Goal: Task Accomplishment & Management: Manage account settings

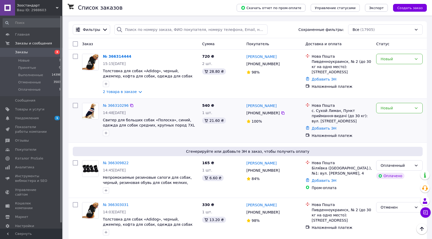
scroll to position [78, 0]
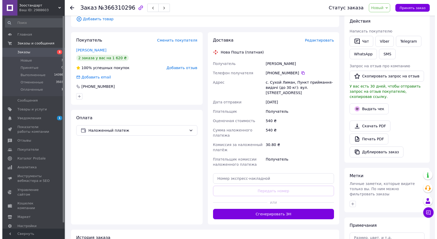
scroll to position [78, 0]
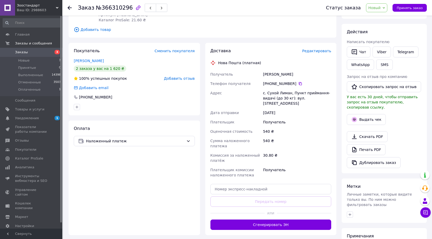
click at [320, 50] on span "Редактировать" at bounding box center [316, 51] width 29 height 4
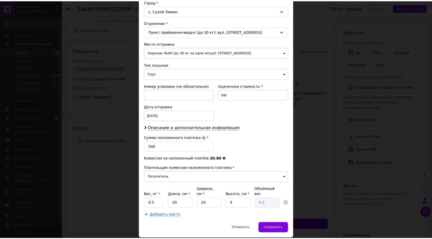
scroll to position [158, 0]
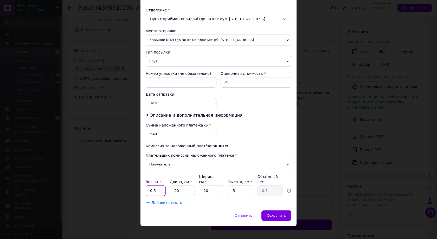
click at [150, 186] on input "0.5" at bounding box center [156, 191] width 20 height 10
type input "1"
drag, startPoint x: 173, startPoint y: 185, endPoint x: 169, endPoint y: 185, distance: 4.5
click at [169, 185] on div "Вес, кг * 1 Длина, см * 20 Ширина, см * 20 Высота, см * 5 Объёмный вес 0.5" at bounding box center [219, 185] width 146 height 22
type input "3"
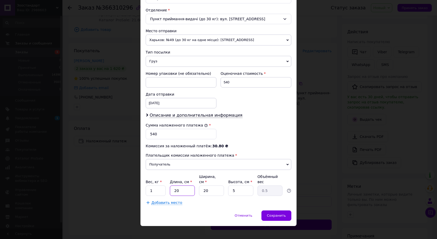
type input "0.1"
type input "30"
type input "0.75"
type input "30"
click at [281, 211] on div "Сохранить" at bounding box center [276, 216] width 30 height 10
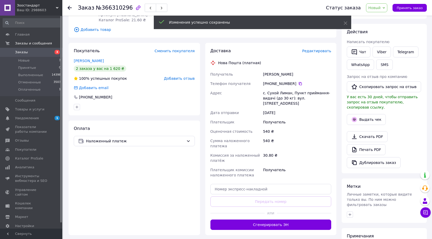
scroll to position [104, 0]
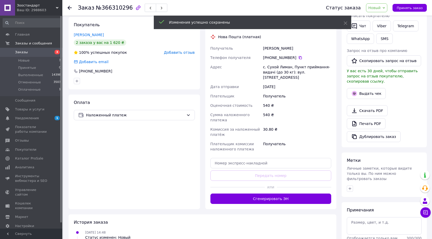
drag, startPoint x: 289, startPoint y: 188, endPoint x: 293, endPoint y: 182, distance: 7.4
click at [289, 194] on button "Сгенерировать ЭН" at bounding box center [271, 199] width 121 height 10
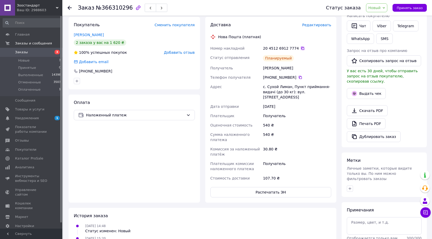
click at [301, 48] on icon at bounding box center [303, 48] width 4 height 4
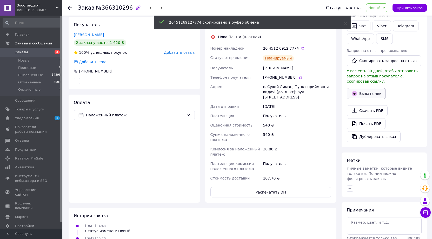
click at [373, 88] on button "Выдать чек" at bounding box center [366, 93] width 39 height 11
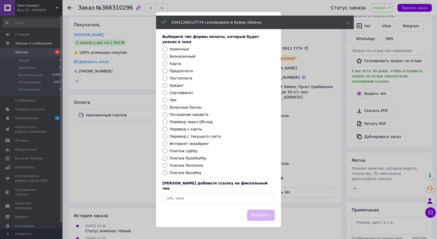
click at [189, 174] on label "Платеж NovaPay" at bounding box center [186, 173] width 32 height 4
click at [167, 174] on input "Платеж NovaPay" at bounding box center [164, 172] width 5 height 5
radio input "true"
click at [261, 210] on button "Выбрать" at bounding box center [261, 215] width 28 height 11
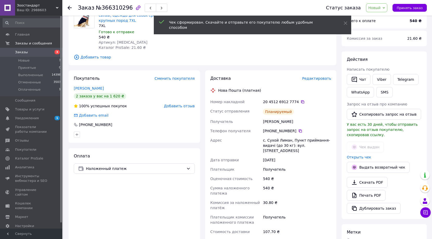
scroll to position [26, 0]
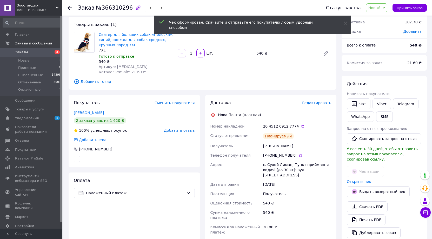
click at [385, 5] on span "Новый" at bounding box center [377, 7] width 22 height 9
click at [385, 24] on li "Выполнен" at bounding box center [381, 26] width 28 height 8
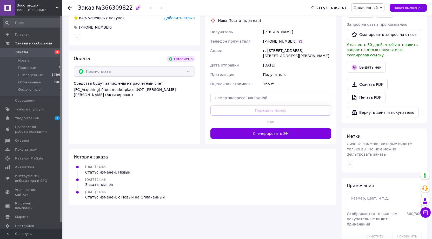
scroll to position [152, 0]
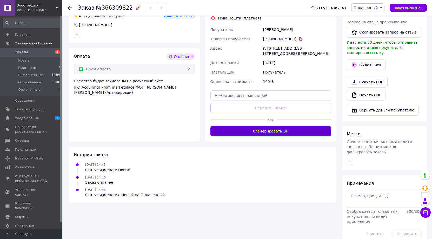
click at [284, 127] on button "Сгенерировать ЭН" at bounding box center [271, 131] width 121 height 10
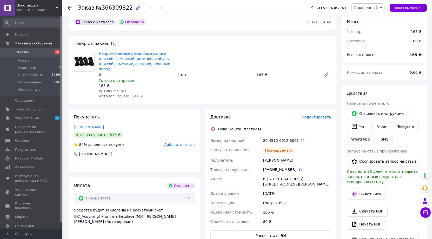
scroll to position [22, 0]
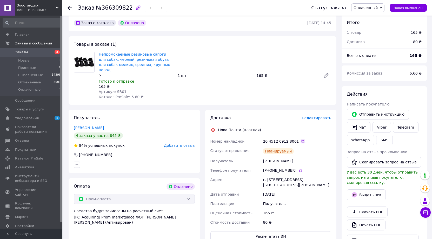
click at [301, 139] on icon at bounding box center [303, 141] width 4 height 4
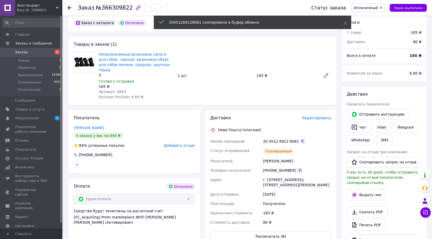
click at [382, 11] on span "Оплаченный" at bounding box center [368, 7] width 33 height 9
click at [375, 26] on li "Выполнен" at bounding box center [368, 26] width 33 height 8
click at [371, 190] on button "Выдать чек" at bounding box center [366, 195] width 39 height 11
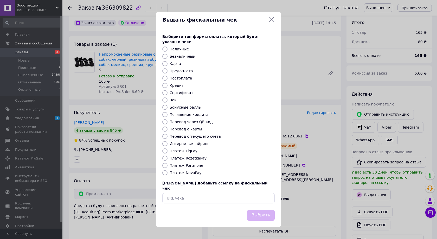
click at [193, 156] on label "Платеж RozetkaPay" at bounding box center [188, 158] width 37 height 4
click at [167, 156] on input "Платеж RozetkaPay" at bounding box center [164, 158] width 5 height 5
radio input "true"
click at [257, 209] on div "Выбрать" at bounding box center [261, 215] width 30 height 13
click at [258, 210] on button "Выбрать" at bounding box center [261, 215] width 28 height 11
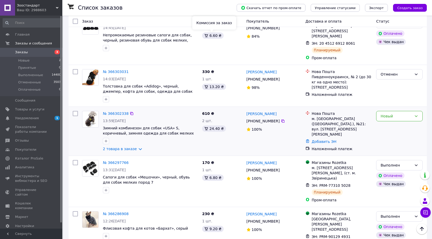
scroll to position [182, 0]
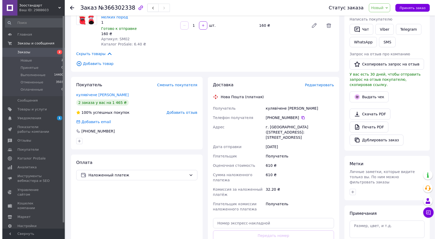
scroll to position [104, 0]
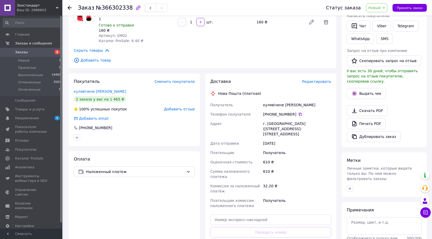
click at [324, 83] on span "Редактировать" at bounding box center [316, 82] width 29 height 4
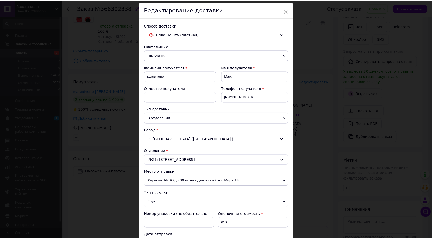
scroll to position [156, 0]
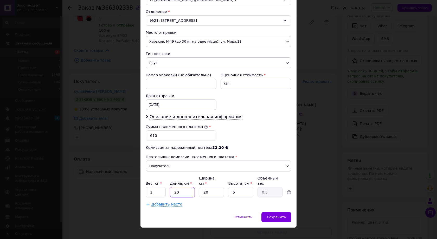
drag, startPoint x: 178, startPoint y: 187, endPoint x: 173, endPoint y: 187, distance: 5.2
click at [173, 187] on input "20" at bounding box center [182, 192] width 25 height 10
type input "3"
type input "0.1"
type input "30"
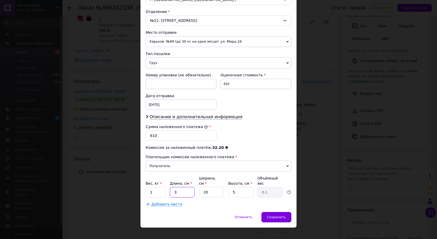
type input "0.75"
type input "30"
click at [276, 215] on span "Сохранить" at bounding box center [276, 217] width 19 height 4
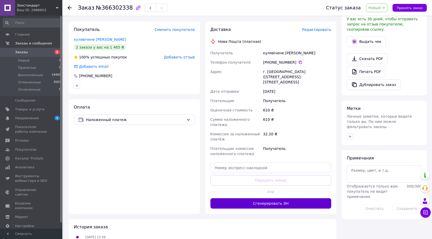
click at [281, 198] on button "Сгенерировать ЭН" at bounding box center [271, 203] width 121 height 10
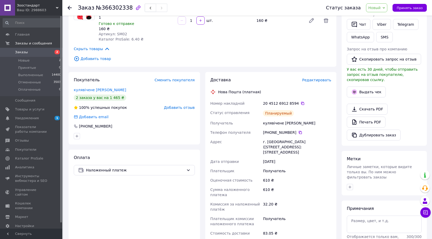
scroll to position [104, 0]
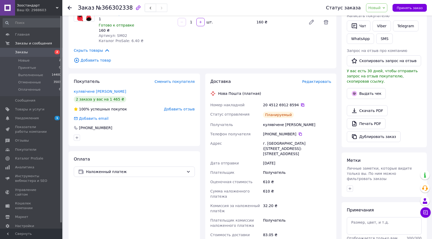
click at [301, 105] on icon at bounding box center [303, 105] width 4 height 4
click at [369, 89] on button "Выдать чек" at bounding box center [366, 93] width 39 height 11
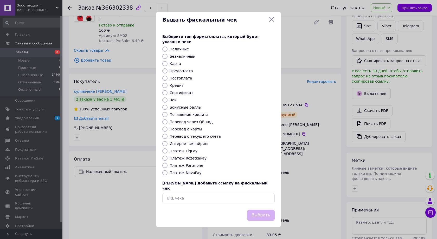
click at [186, 171] on label "Платеж NovaPay" at bounding box center [186, 173] width 32 height 4
click at [167, 171] on input "Платеж NovaPay" at bounding box center [164, 172] width 5 height 5
radio input "true"
click at [264, 211] on button "Выбрать" at bounding box center [261, 215] width 28 height 11
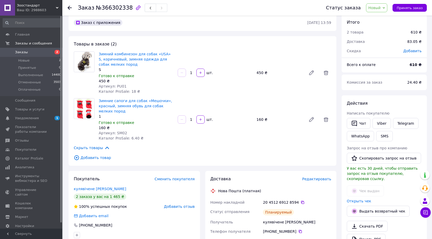
scroll to position [0, 0]
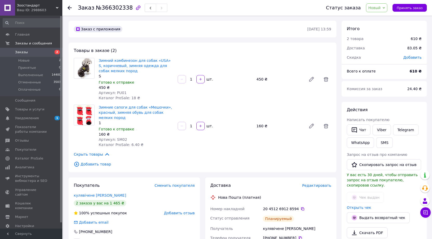
click at [385, 9] on span "Новый" at bounding box center [377, 7] width 22 height 9
click at [383, 25] on li "Выполнен" at bounding box center [381, 26] width 28 height 8
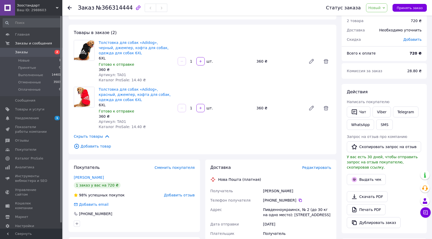
scroll to position [78, 0]
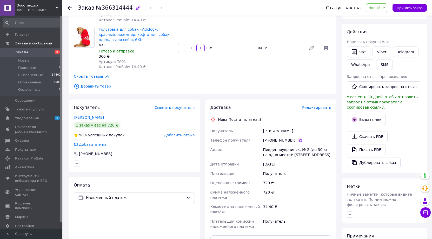
click at [299, 142] on icon at bounding box center [300, 140] width 3 height 3
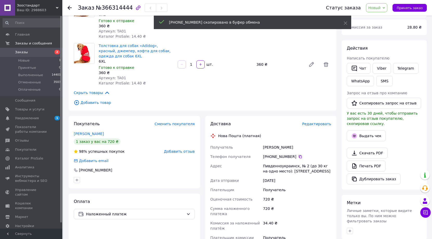
scroll to position [0, 0]
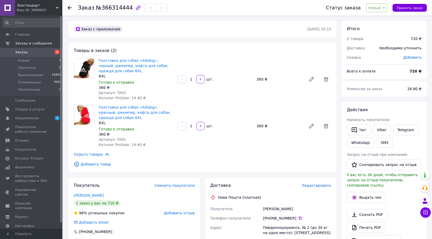
drag, startPoint x: 264, startPoint y: 208, endPoint x: 305, endPoint y: 208, distance: 41.3
click at [305, 208] on div "Кравченко Анна" at bounding box center [297, 208] width 70 height 9
copy div "Кравченко Анна"
drag, startPoint x: 98, startPoint y: 60, endPoint x: 119, endPoint y: 69, distance: 22.9
click at [119, 69] on div "Толстовка для собак «Adidog», черный, джемпер, кофта для собак, одежда для соба…" at bounding box center [136, 79] width 79 height 45
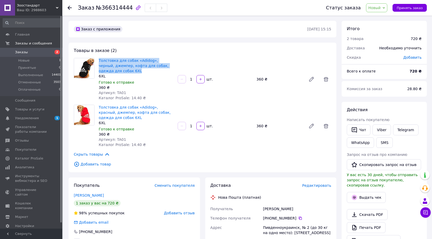
copy link "Толстовка для собак «Adidog», черный, джемпер, кофта для собак, одежда для соба…"
click at [243, 53] on div "Товары в заказе (2) Толстовка для собак «Adidog», черный, джемпер, кофта для со…" at bounding box center [203, 108] width 268 height 130
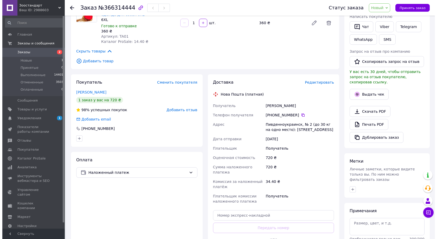
scroll to position [104, 0]
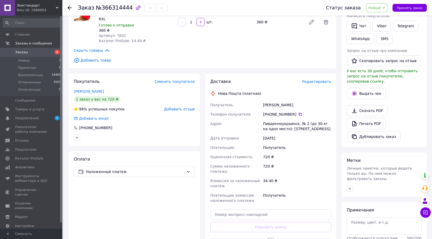
click at [319, 80] on span "Редактировать" at bounding box center [316, 82] width 29 height 4
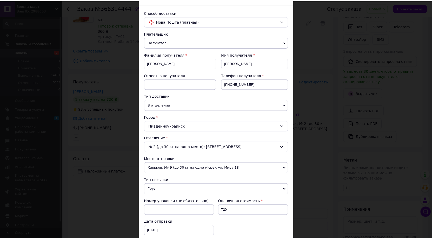
scroll to position [158, 0]
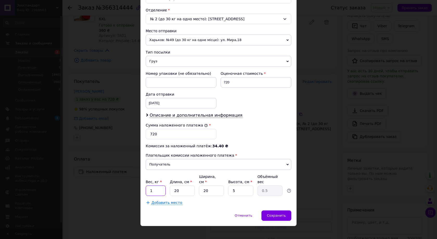
drag, startPoint x: 157, startPoint y: 187, endPoint x: 146, endPoint y: 186, distance: 10.3
click at [146, 186] on input "1" at bounding box center [156, 191] width 20 height 10
type input "2"
drag, startPoint x: 184, startPoint y: 186, endPoint x: 169, endPoint y: 184, distance: 14.7
click at [170, 186] on input "20" at bounding box center [182, 191] width 25 height 10
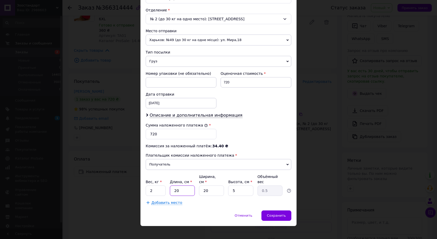
type input "4"
type input "0.1"
type input "40"
type input "1"
type input "40"
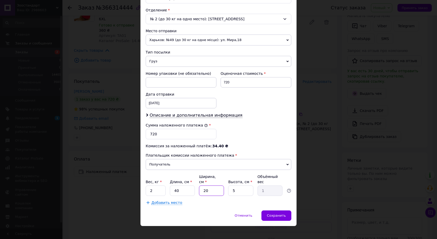
drag, startPoint x: 209, startPoint y: 185, endPoint x: 198, endPoint y: 185, distance: 11.4
click at [198, 185] on div "Вес, кг * 2 Длина, см * 40 Ширина, см * 20 Высота, см * 5 Объёмный вес 1" at bounding box center [219, 185] width 146 height 22
type input "3"
type input "0.15"
type input "30"
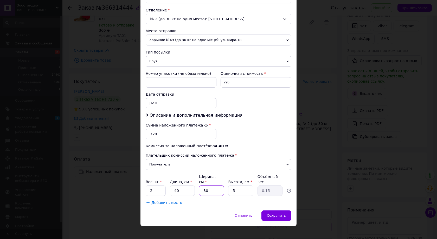
type input "1.5"
type input "30"
drag, startPoint x: 239, startPoint y: 187, endPoint x: 230, endPoint y: 185, distance: 9.7
click at [230, 186] on input "5" at bounding box center [240, 191] width 25 height 10
type input "6"
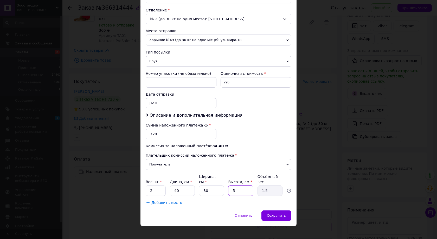
type input "1.8"
type input "6"
click at [283, 214] on span "Сохранить" at bounding box center [276, 216] width 19 height 4
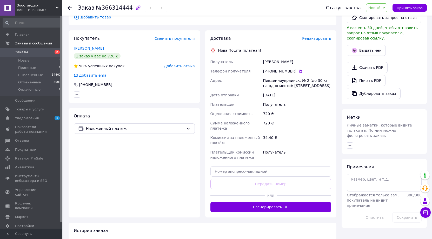
scroll to position [182, 0]
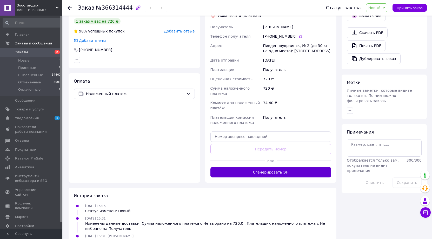
click at [279, 169] on button "Сгенерировать ЭН" at bounding box center [271, 172] width 121 height 10
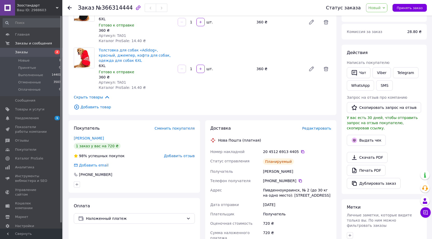
scroll to position [52, 0]
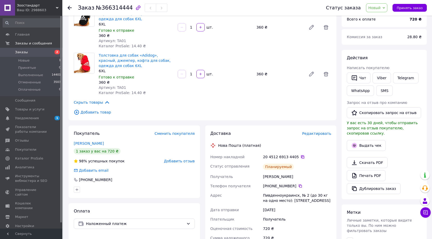
click at [301, 157] on icon at bounding box center [303, 157] width 4 height 4
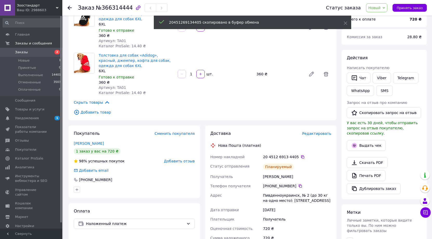
scroll to position [78, 0]
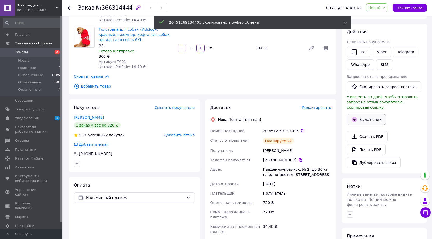
click at [368, 114] on button "Выдать чек" at bounding box center [366, 119] width 39 height 11
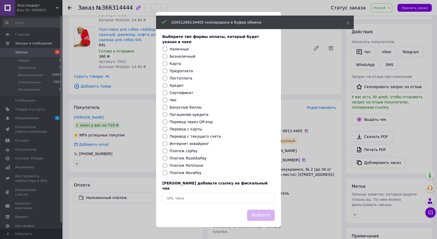
click at [194, 172] on label "Платеж NovaPay" at bounding box center [186, 173] width 32 height 4
click at [167, 172] on input "Платеж NovaPay" at bounding box center [164, 172] width 5 height 5
radio input "true"
click at [267, 210] on button "Выбрать" at bounding box center [261, 215] width 28 height 11
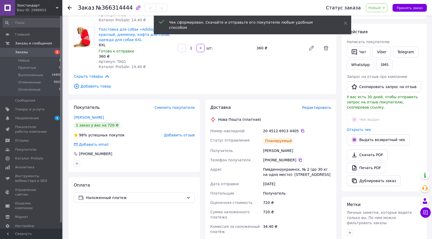
click at [387, 6] on span "Новый" at bounding box center [377, 7] width 22 height 9
click at [385, 24] on li "Выполнен" at bounding box center [381, 26] width 28 height 8
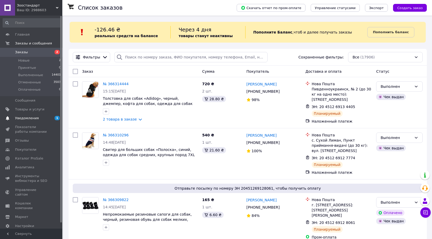
click at [36, 115] on link "Уведомления 1 0" at bounding box center [32, 118] width 64 height 9
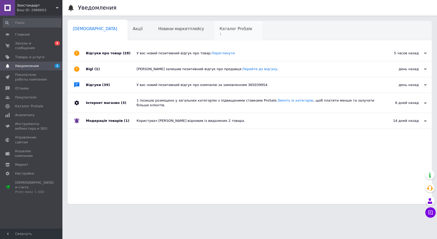
click at [219, 27] on span "Каталог ProSale" at bounding box center [235, 29] width 33 height 5
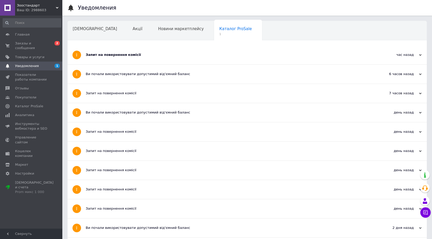
click at [207, 55] on div "Запит на повернення комісії" at bounding box center [228, 55] width 284 height 5
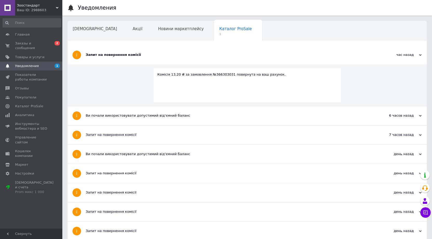
click at [205, 52] on div "Запит на повернення комісії" at bounding box center [228, 55] width 284 height 19
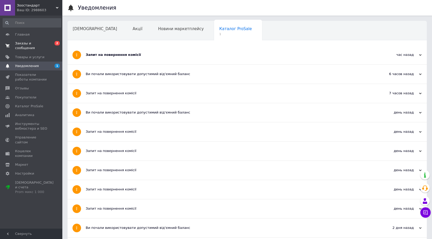
click at [34, 44] on span "Заказы и сообщения" at bounding box center [31, 45] width 33 height 9
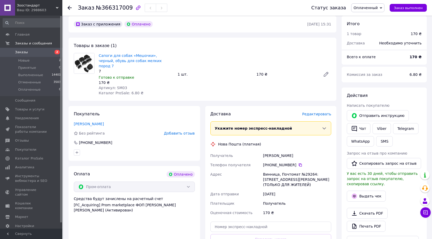
scroll to position [78, 0]
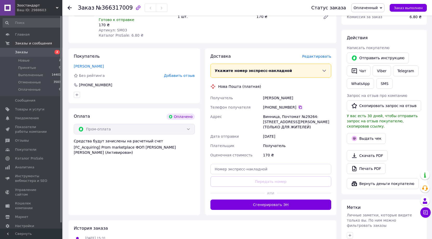
click at [299, 105] on icon at bounding box center [301, 107] width 4 height 4
drag, startPoint x: 264, startPoint y: 92, endPoint x: 304, endPoint y: 89, distance: 39.9
click at [304, 93] on div "[PERSON_NAME]" at bounding box center [297, 97] width 70 height 9
copy div "[PERSON_NAME]"
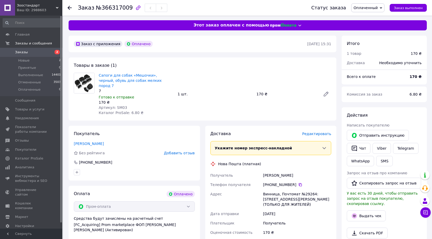
scroll to position [0, 0]
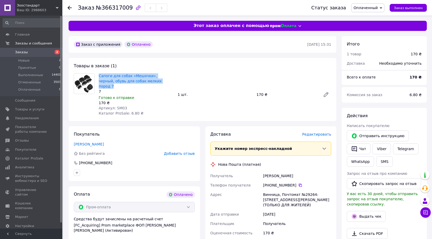
drag, startPoint x: 98, startPoint y: 76, endPoint x: 154, endPoint y: 82, distance: 56.4
click at [154, 82] on div "Сапоги для собак «Мешочки», черный, обувь для собак мелких пород 7 7 Готово к о…" at bounding box center [136, 94] width 79 height 45
copy link "Сапоги для собак «Мешочки», черный, обувь для собак мелких пород 7"
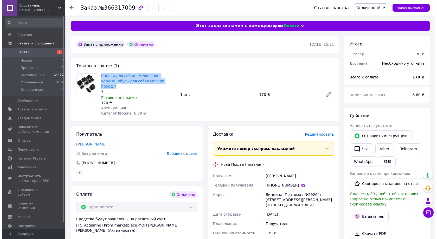
scroll to position [52, 0]
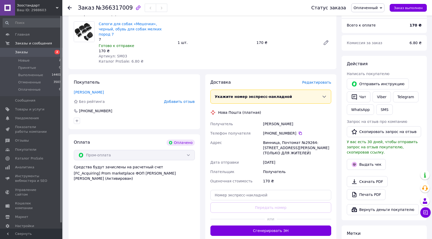
click at [323, 80] on span "Редактировать" at bounding box center [316, 82] width 29 height 4
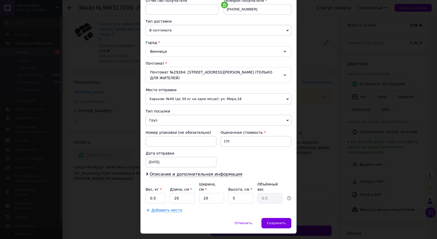
scroll to position [106, 0]
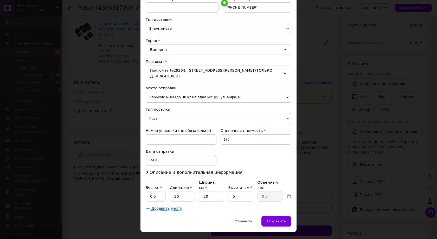
click at [159, 113] on span "Груз" at bounding box center [219, 118] width 146 height 11
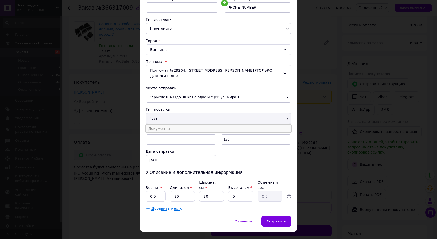
click at [158, 125] on li "Документы" at bounding box center [219, 129] width 146 height 8
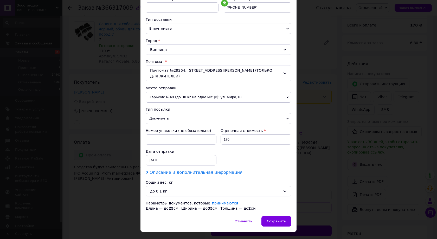
click at [173, 170] on span "Описание и дополнительная информация" at bounding box center [196, 172] width 93 height 5
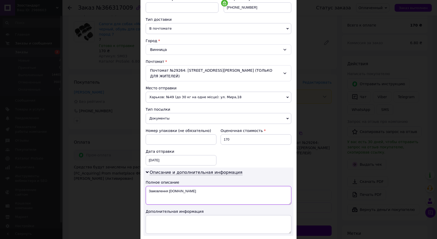
drag, startPoint x: 168, startPoint y: 186, endPoint x: 147, endPoint y: 187, distance: 20.8
click at [147, 187] on textarea "Замовлення Prom.ua" at bounding box center [219, 195] width 146 height 19
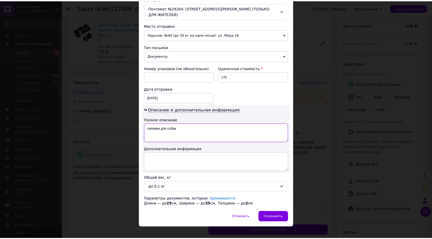
scroll to position [170, 0]
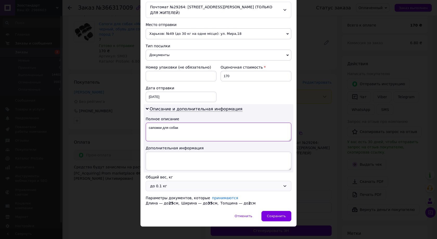
type textarea "сапожки для собак"
click at [161, 184] on div "до 0.1 кг" at bounding box center [219, 186] width 146 height 10
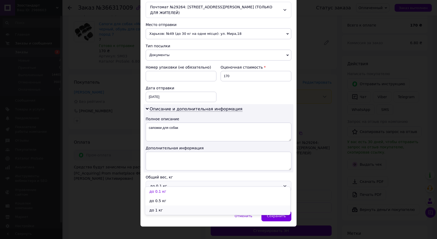
click at [156, 211] on li "до 1 кг" at bounding box center [217, 210] width 145 height 9
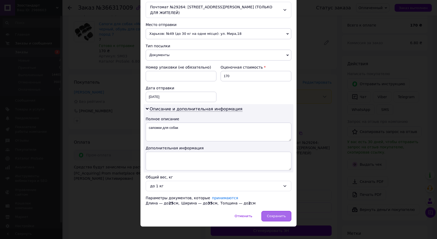
click at [278, 214] on span "Сохранить" at bounding box center [276, 216] width 19 height 4
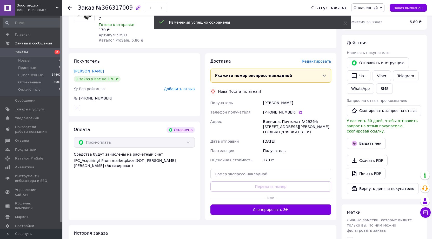
scroll to position [104, 0]
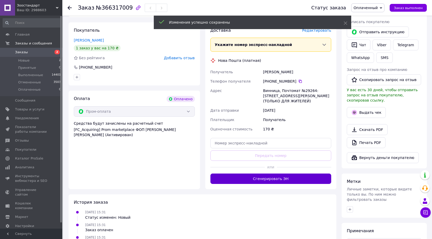
click at [289, 175] on button "Сгенерировать ЭН" at bounding box center [271, 179] width 121 height 10
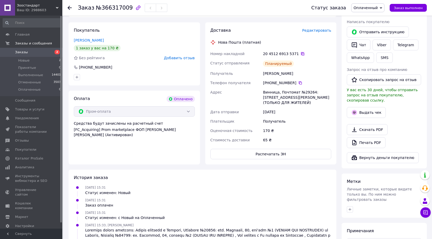
click at [301, 52] on icon at bounding box center [303, 54] width 4 height 4
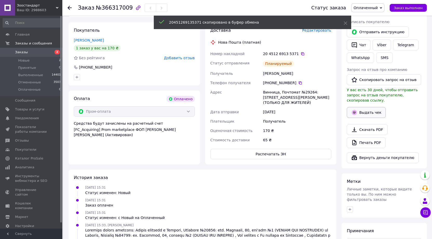
click at [366, 107] on button "Выдать чек" at bounding box center [366, 112] width 39 height 11
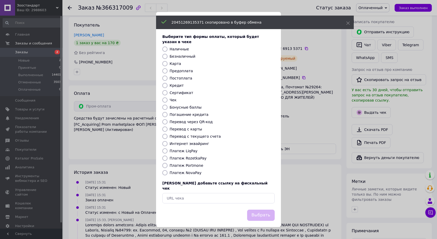
click at [189, 159] on label "Платеж RozetkaPay" at bounding box center [188, 158] width 37 height 4
click at [167, 159] on input "Платеж RozetkaPay" at bounding box center [164, 158] width 5 height 5
radio input "true"
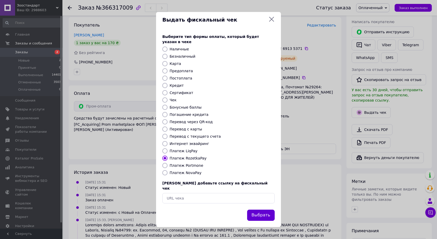
click at [260, 211] on button "Выбрать" at bounding box center [261, 215] width 28 height 11
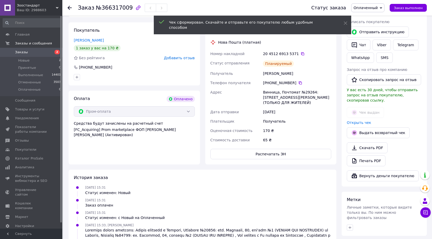
click at [376, 9] on span "Оплаченный" at bounding box center [366, 8] width 24 height 4
click at [374, 26] on li "Выполнен" at bounding box center [368, 26] width 33 height 8
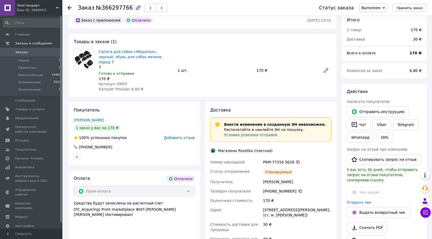
scroll to position [104, 0]
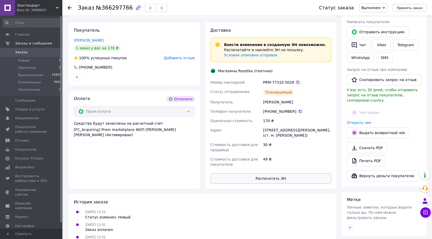
click at [284, 178] on button "Распечатать ЭН" at bounding box center [271, 178] width 121 height 10
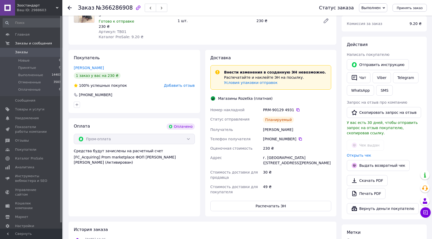
scroll to position [104, 0]
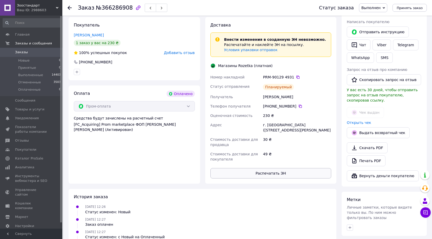
click at [278, 168] on button "Распечатать ЭН" at bounding box center [271, 173] width 121 height 10
